Goal: Information Seeking & Learning: Find specific fact

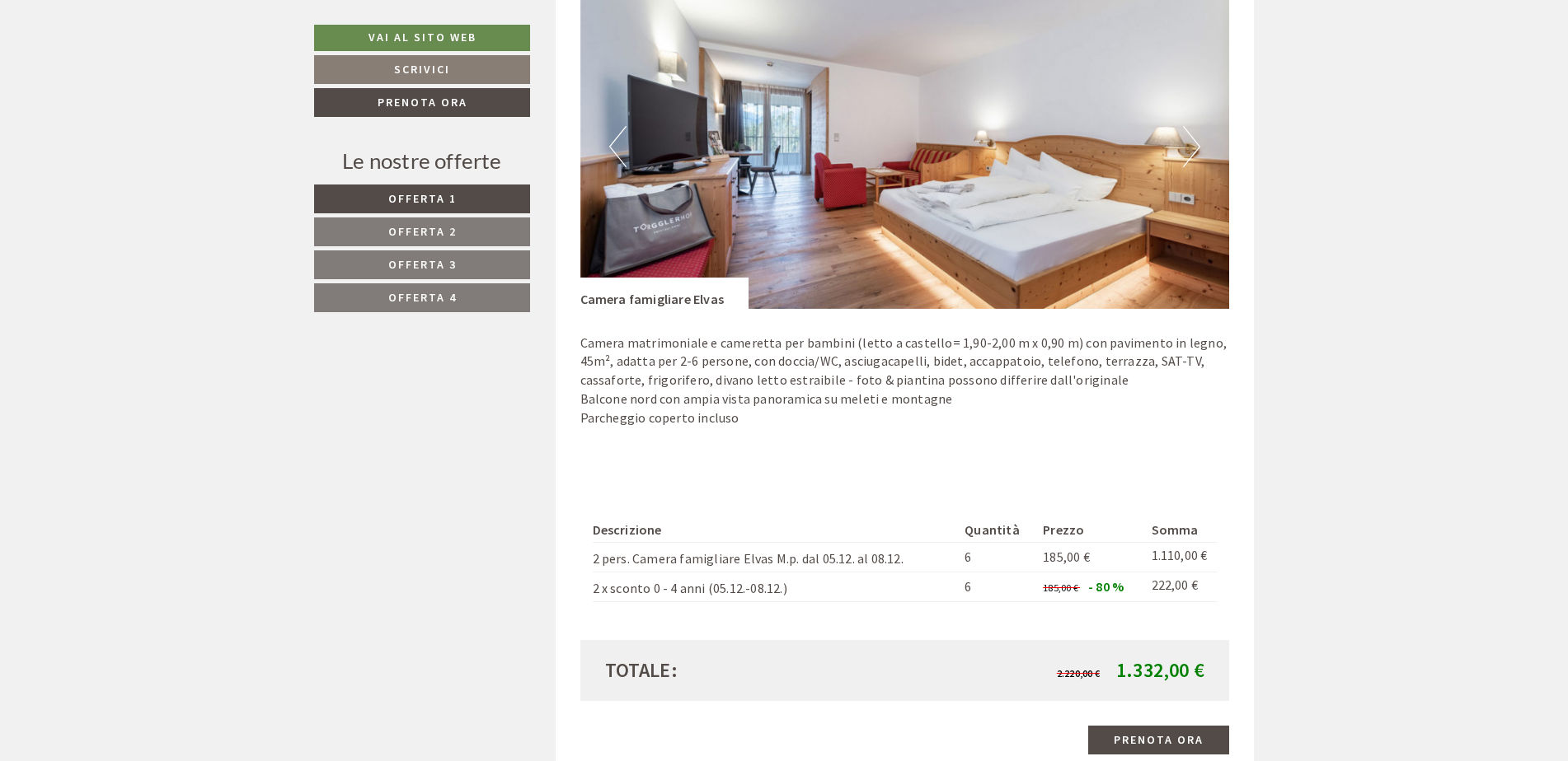
scroll to position [1318, 0]
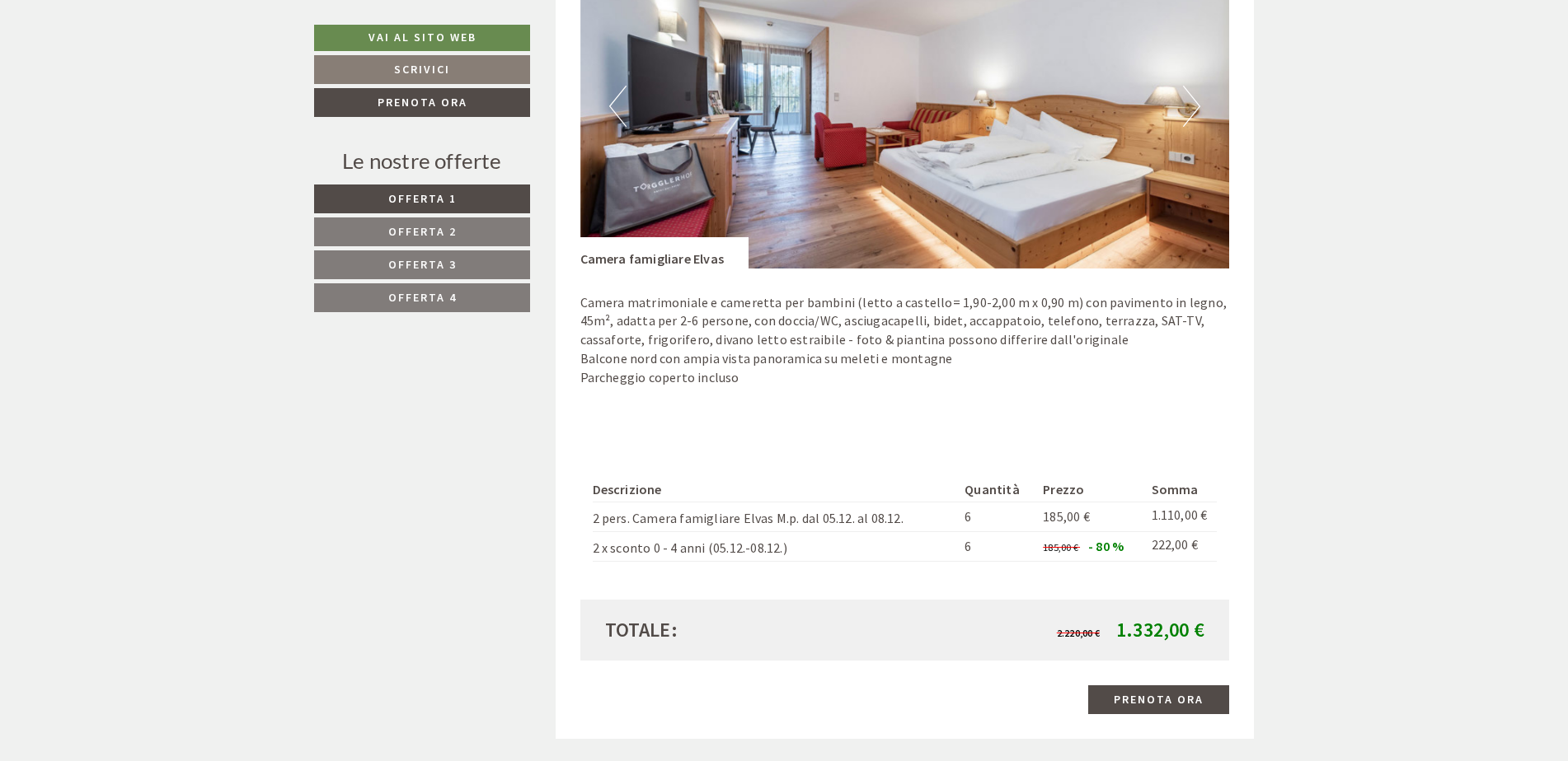
drag, startPoint x: 582, startPoint y: 557, endPoint x: 895, endPoint y: 568, distance: 313.2
click at [895, 568] on div "Offerta 1 di 4 Soggiorno minimo 3 notti 1x Camera famigliare Elvas 4 Persone: C…" at bounding box center [905, 213] width 699 height 1052
drag, startPoint x: 899, startPoint y: 565, endPoint x: 921, endPoint y: 567, distance: 22.1
click at [912, 567] on div "Descrizione Quantità Prezzo Somma 2 pers. Camera famigliare Elvas M.p. dal 05.1…" at bounding box center [905, 519] width 649 height 161
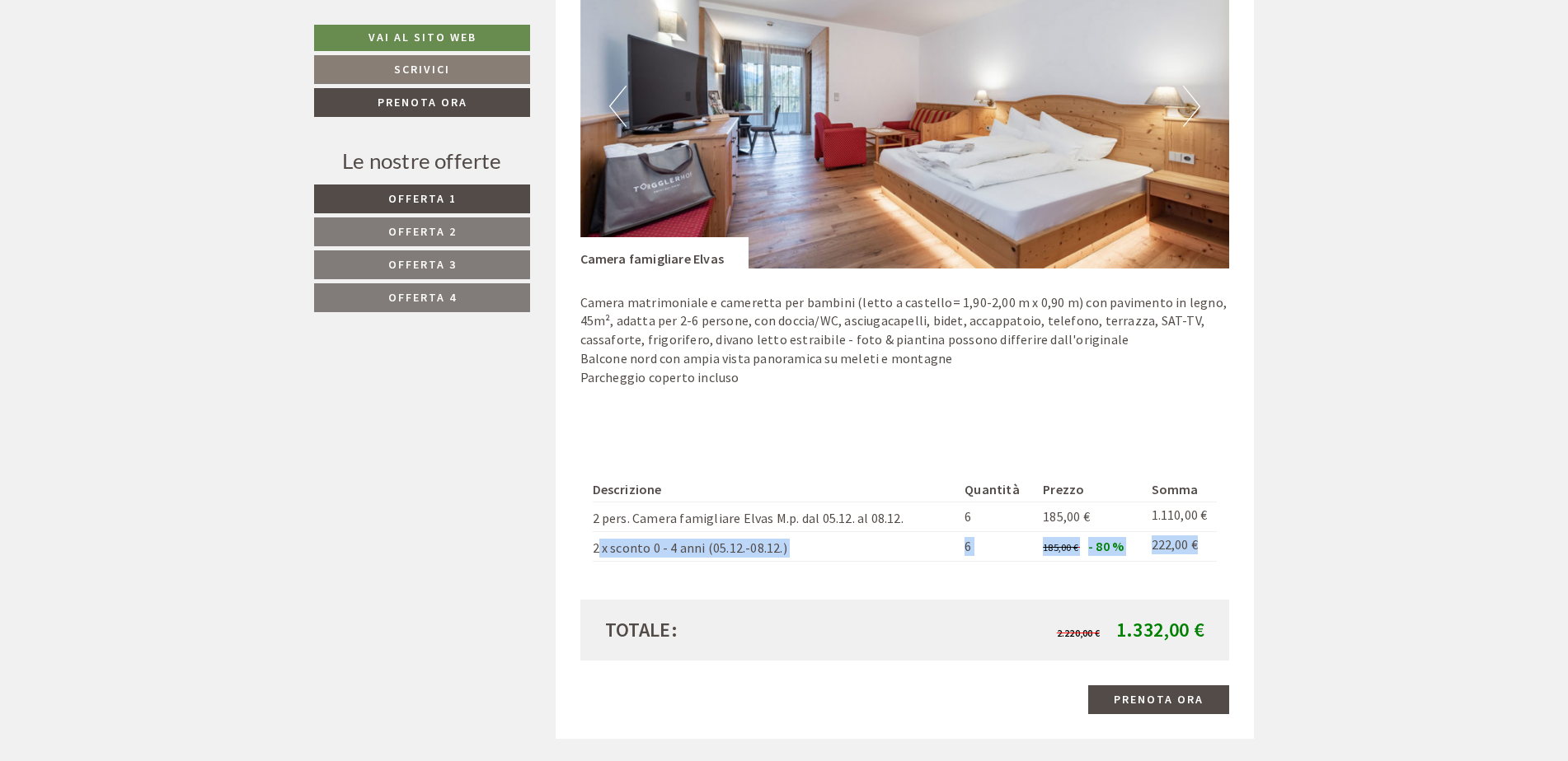
drag, startPoint x: 1212, startPoint y: 556, endPoint x: 599, endPoint y: 561, distance: 613.0
click at [599, 561] on tr "2 x sconto 0 - 4 anni (05.12.-08.12.) 6 185,00 € - 80 % 222,00 €" at bounding box center [905, 547] width 625 height 30
click at [596, 561] on td "2 x sconto 0 - 4 anni (05.12.-08.12.)" at bounding box center [776, 547] width 366 height 30
click at [587, 548] on div "Descrizione Quantità Prezzo Somma 2 pers. Camera famigliare Elvas M.p. dal 05.1…" at bounding box center [905, 519] width 649 height 161
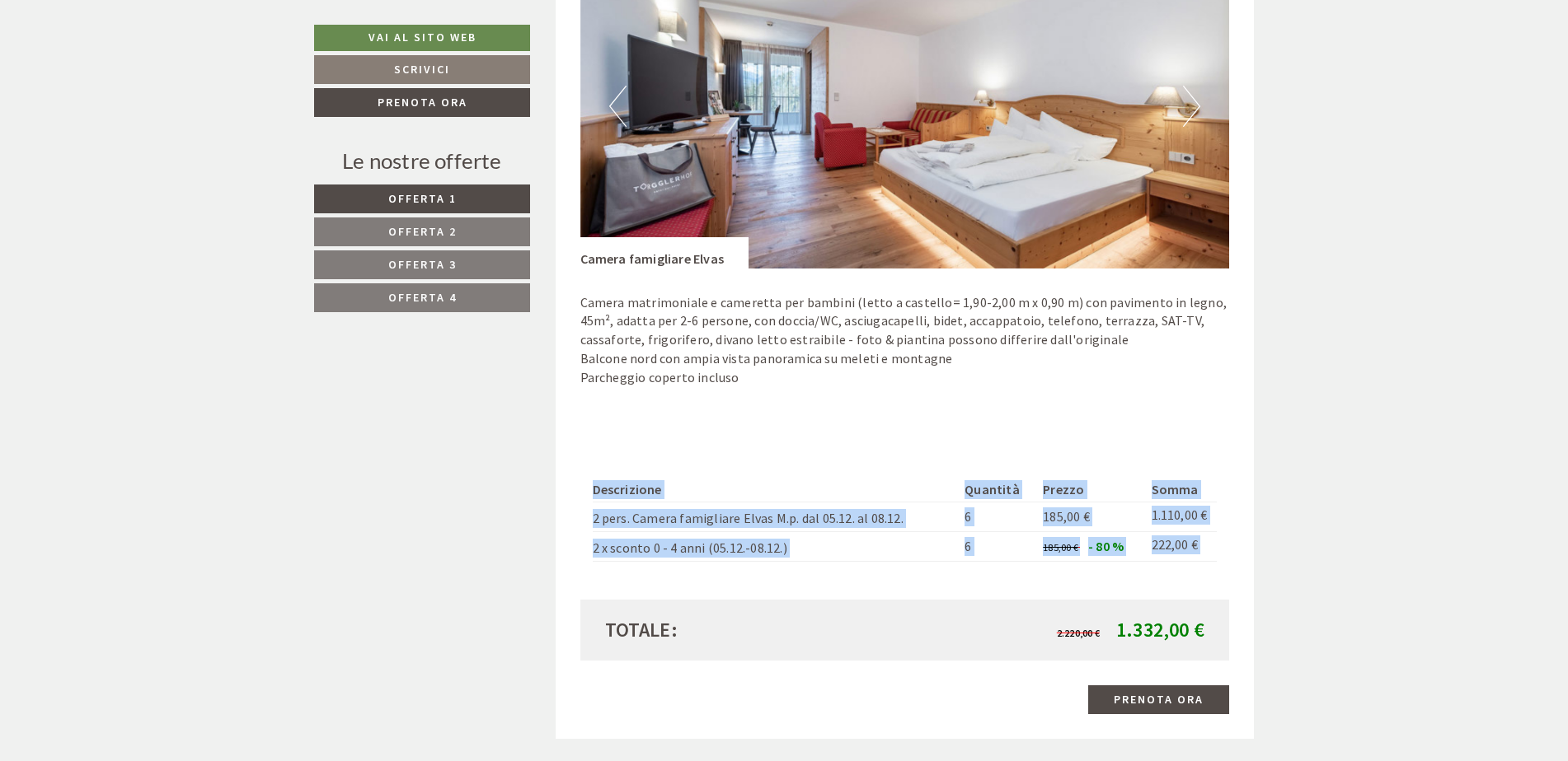
drag, startPoint x: 604, startPoint y: 550, endPoint x: 957, endPoint y: 569, distance: 353.5
click at [957, 569] on div "Descrizione Quantità Prezzo Somma 2 pers. Camera famigliare Elvas M.p. dal 05.1…" at bounding box center [905, 519] width 649 height 161
drag, startPoint x: 957, startPoint y: 569, endPoint x: 1182, endPoint y: 552, distance: 225.6
click at [1179, 560] on td "222,00 €" at bounding box center [1182, 547] width 72 height 30
click at [1214, 537] on td "222,00 €" at bounding box center [1182, 547] width 72 height 30
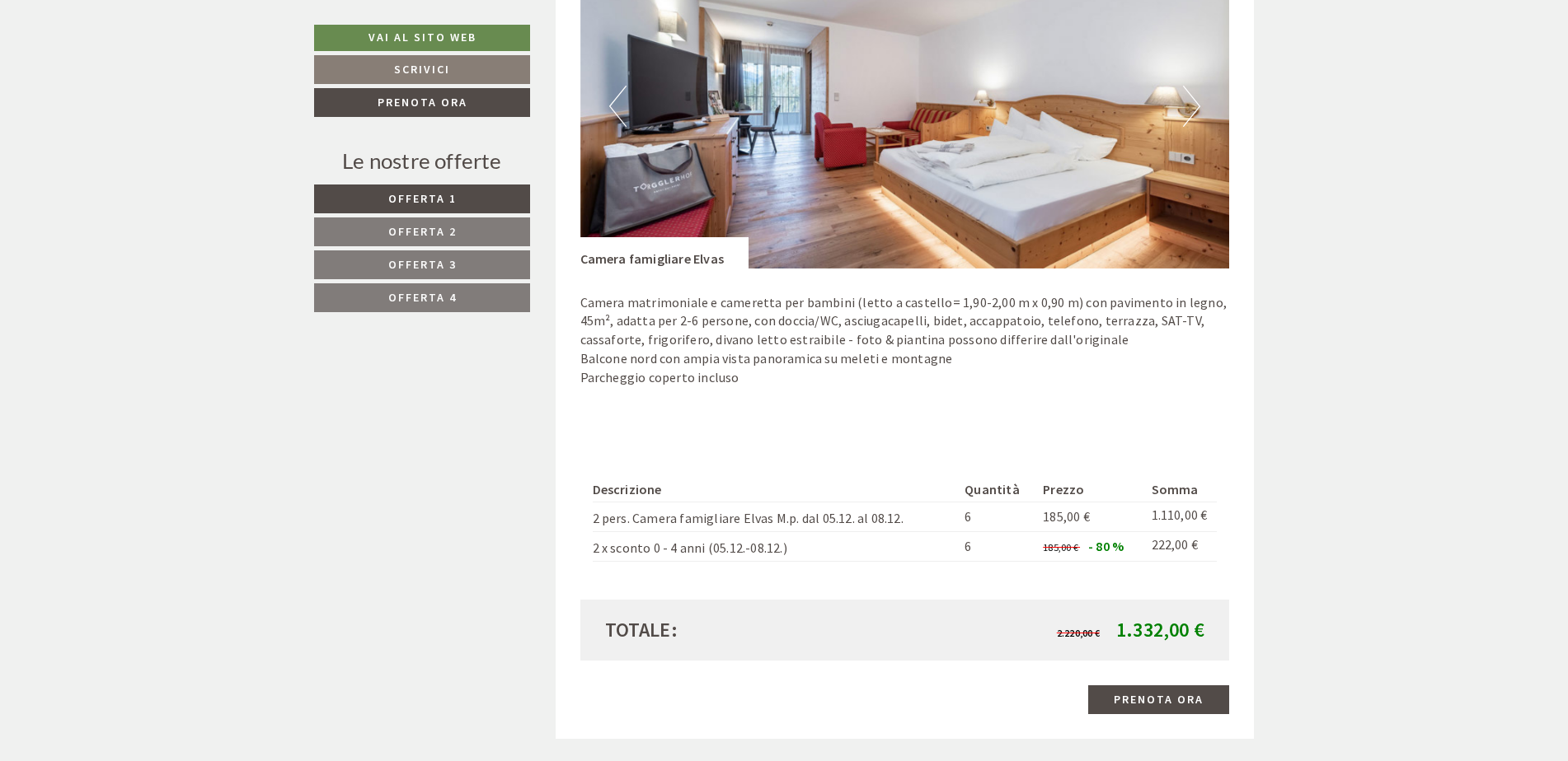
click at [1192, 544] on td "222,00 €" at bounding box center [1182, 547] width 72 height 30
drag, startPoint x: 1204, startPoint y: 546, endPoint x: 595, endPoint y: 553, distance: 609.0
click at [595, 553] on tr "2 x sconto 0 - 4 anni (05.12.-08.12.) 6 185,00 € - 80 % 222,00 €" at bounding box center [905, 547] width 625 height 30
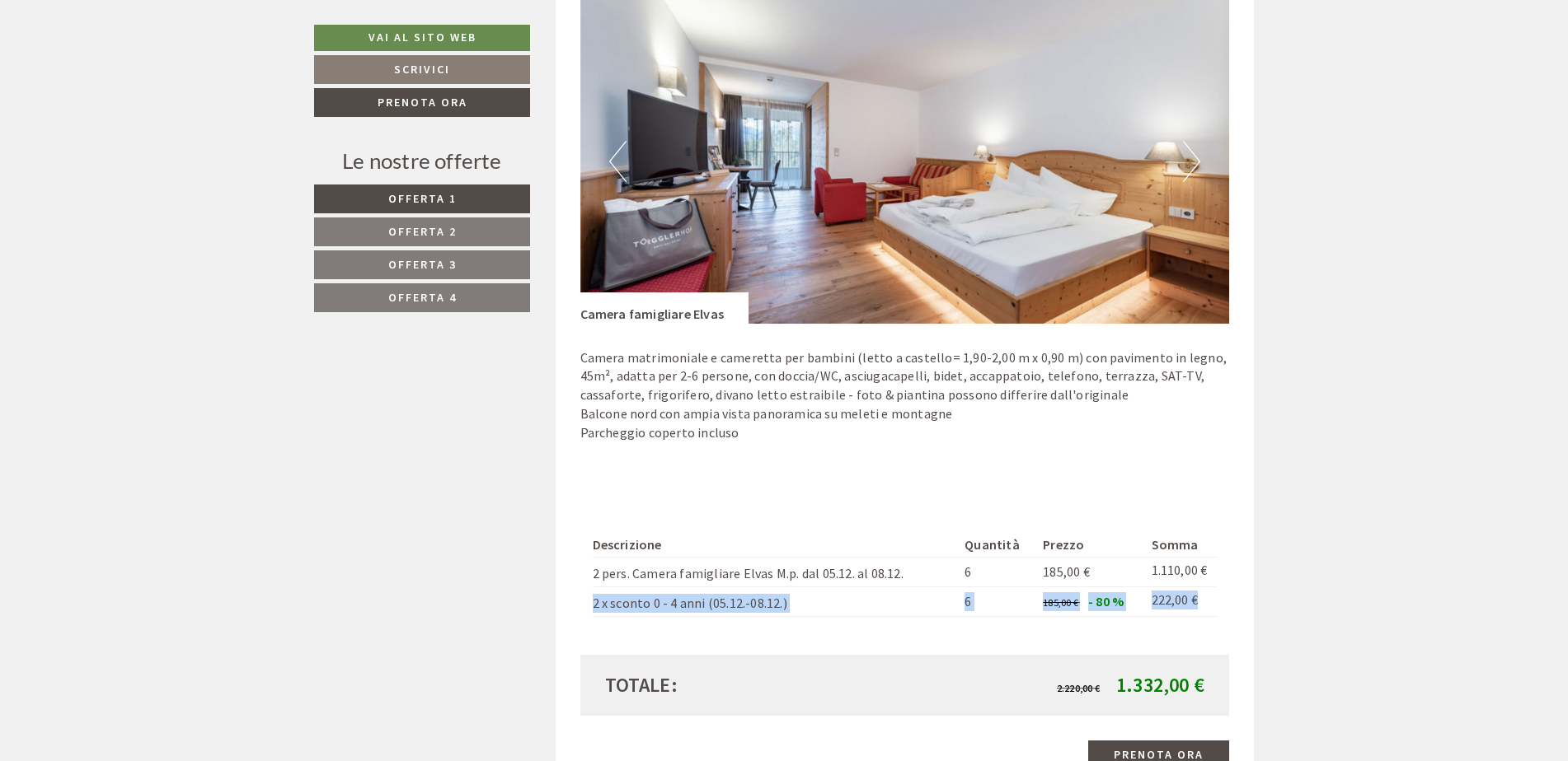
scroll to position [1235, 0]
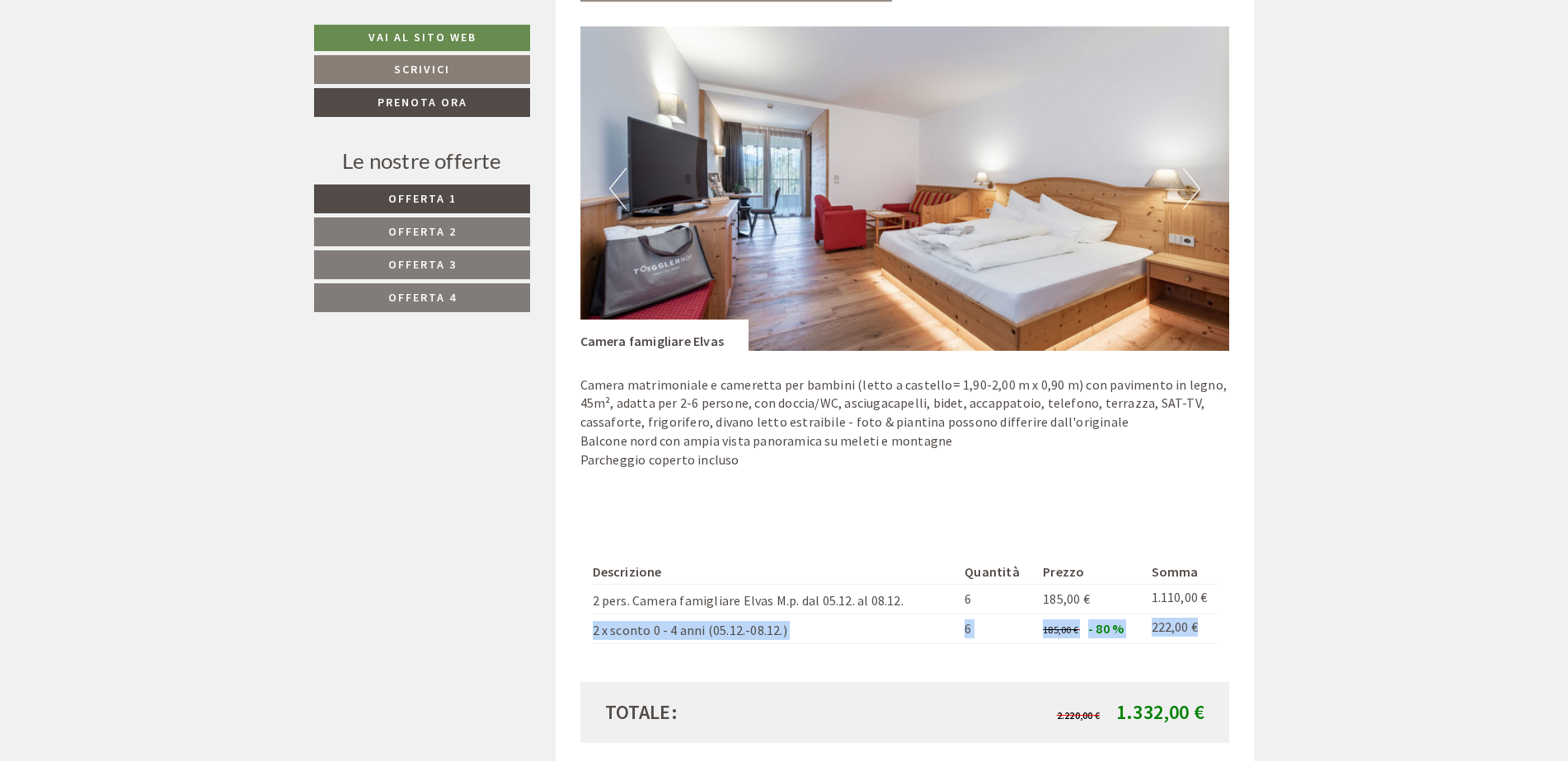
drag, startPoint x: 599, startPoint y: 552, endPoint x: 639, endPoint y: 626, distance: 84.1
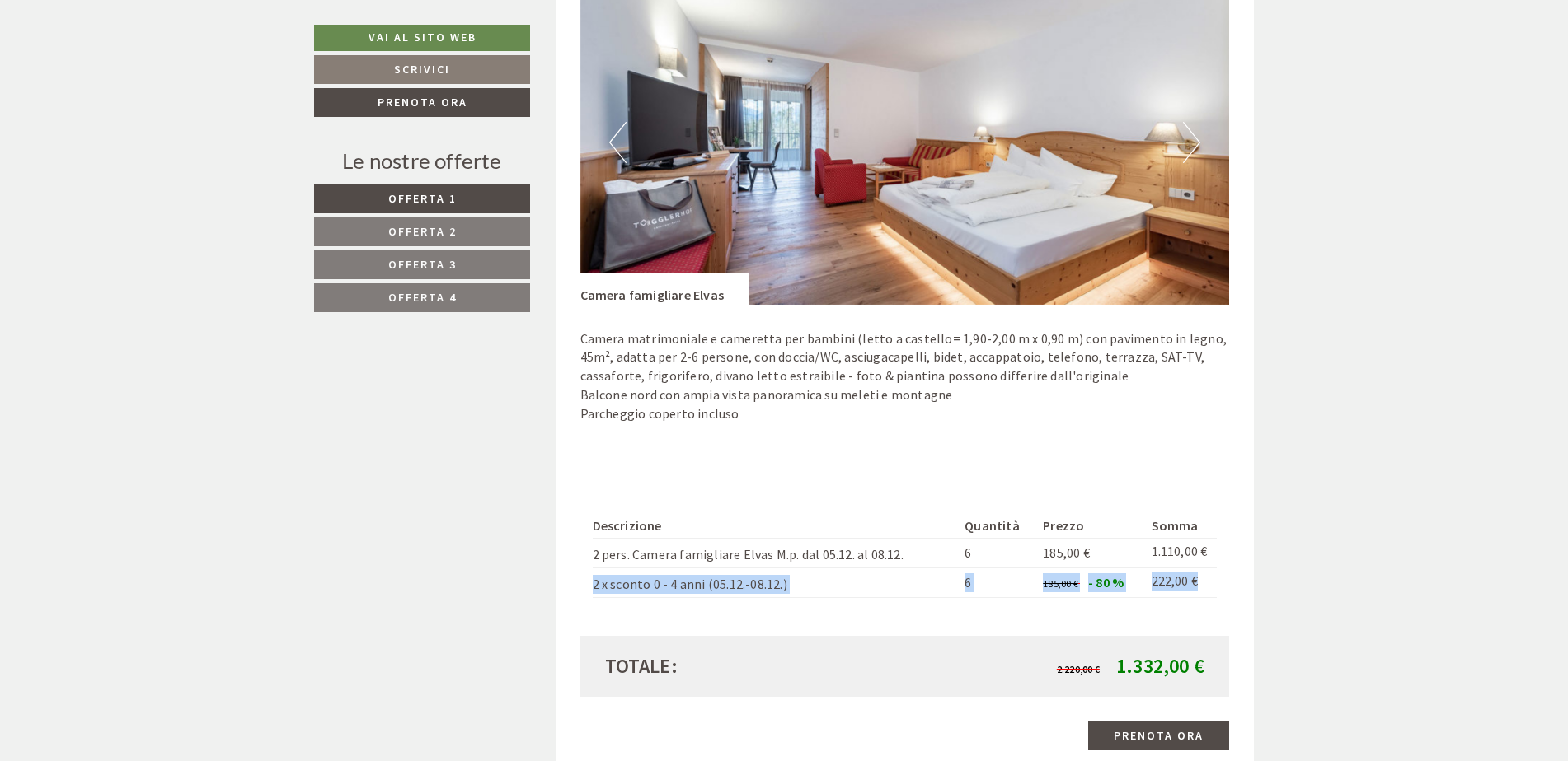
scroll to position [1318, 0]
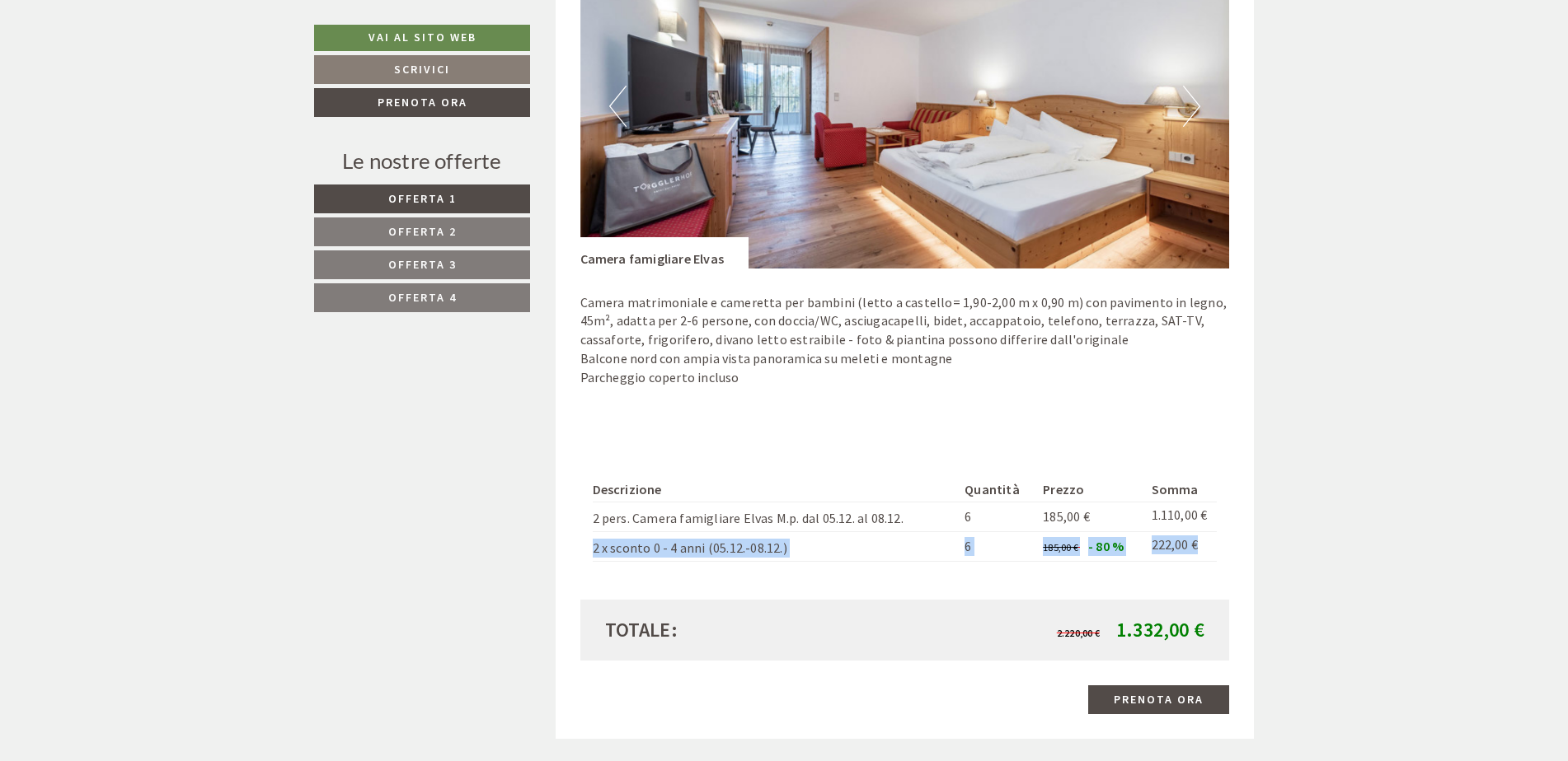
copy tr "2 x sconto 0 - 4 anni (05.12.-08.12.) 6 185,00 € - 80 % 222,00 €"
